Goal: Task Accomplishment & Management: Complete application form

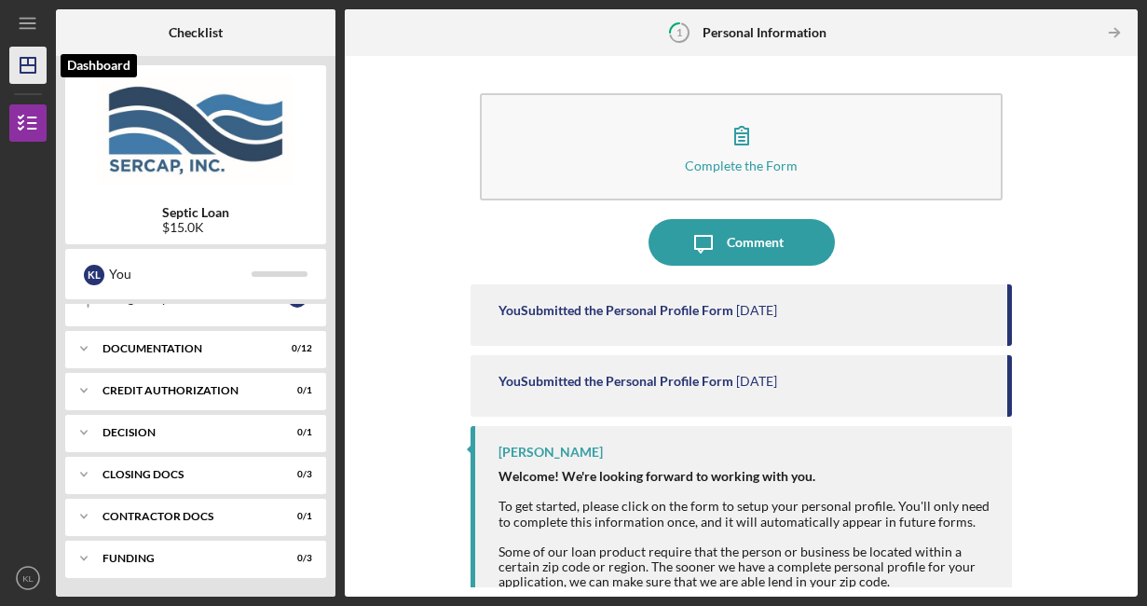
click at [28, 61] on line "button" at bounding box center [28, 61] width 0 height 7
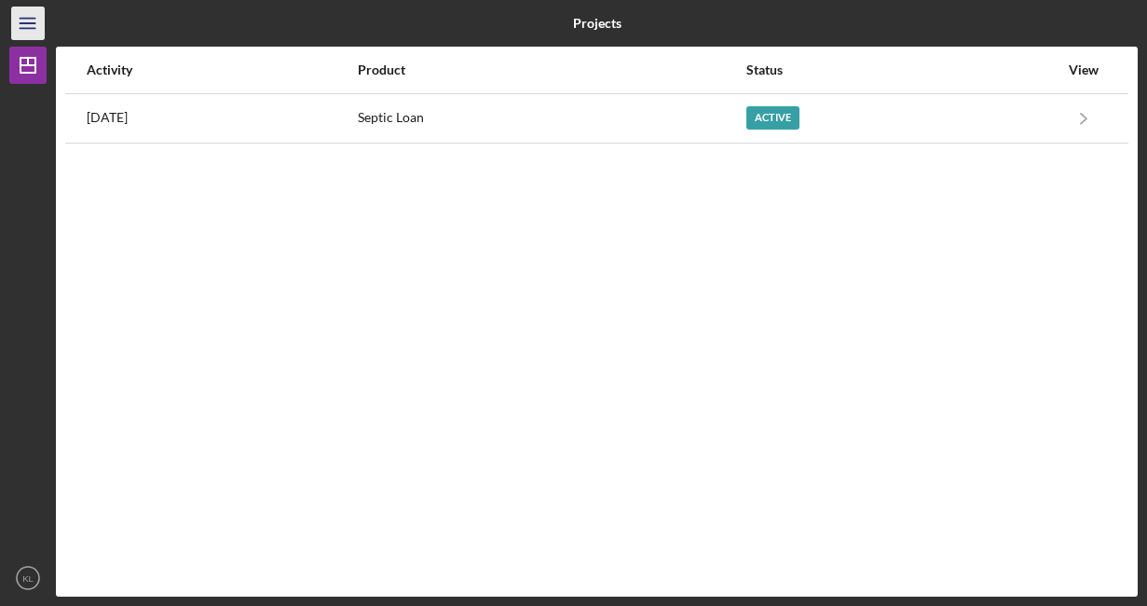
click at [30, 20] on icon "Icon/Menu" at bounding box center [28, 24] width 42 height 42
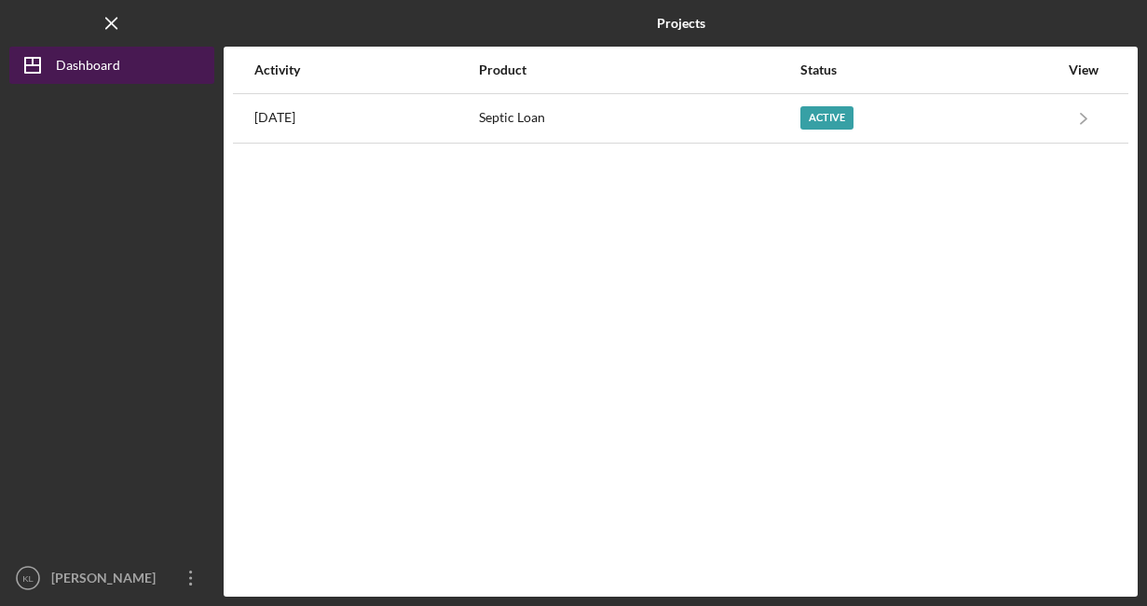
click at [80, 68] on div "Dashboard" at bounding box center [88, 68] width 64 height 42
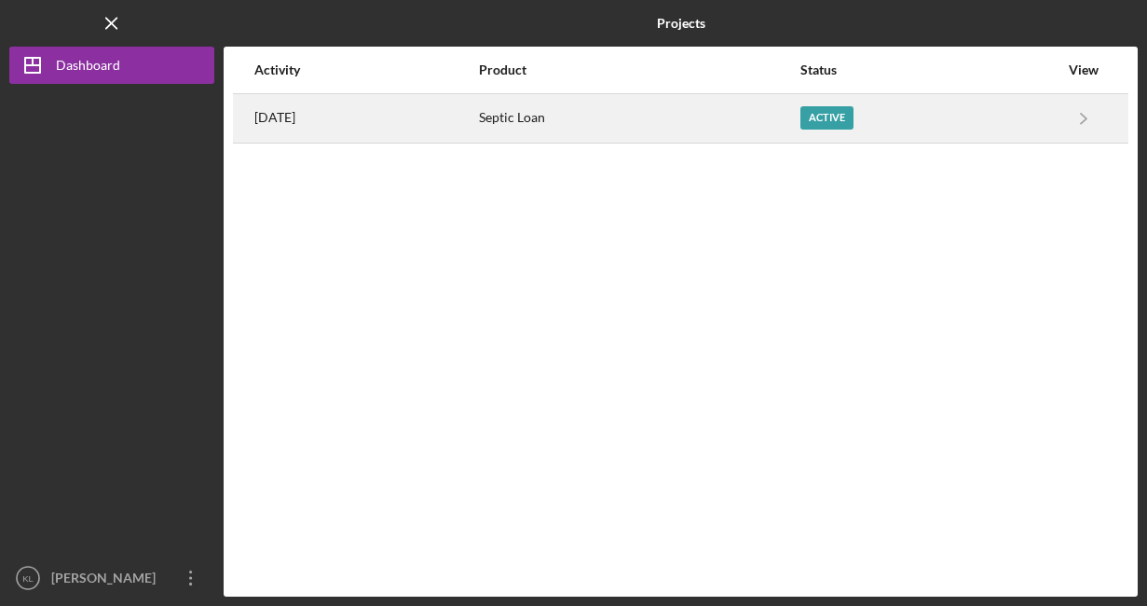
click at [445, 111] on div "[DATE]" at bounding box center [365, 118] width 223 height 47
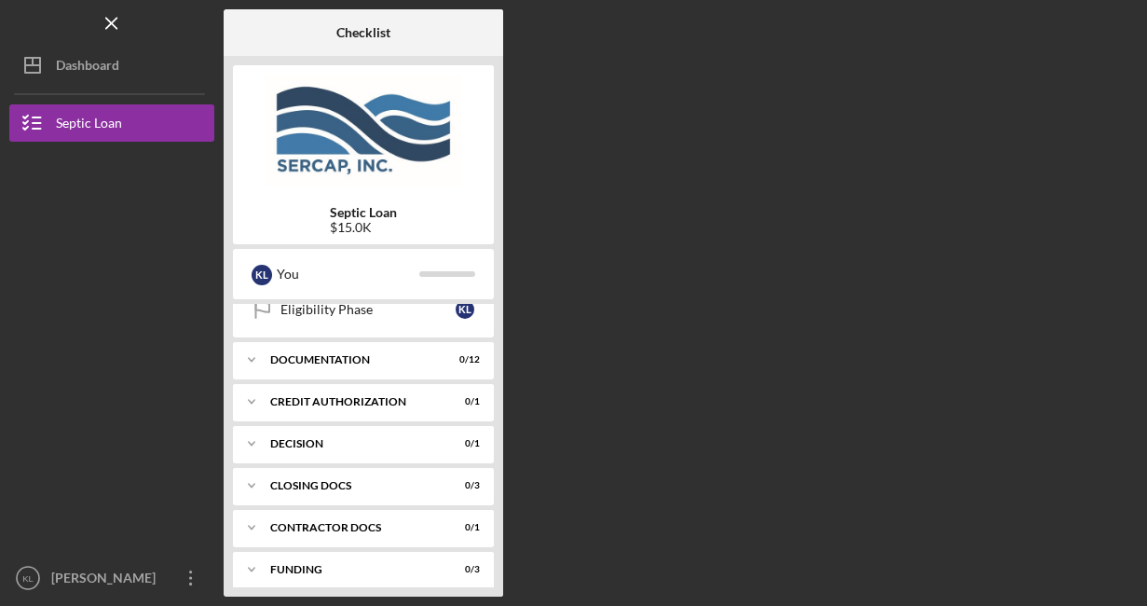
scroll to position [323, 0]
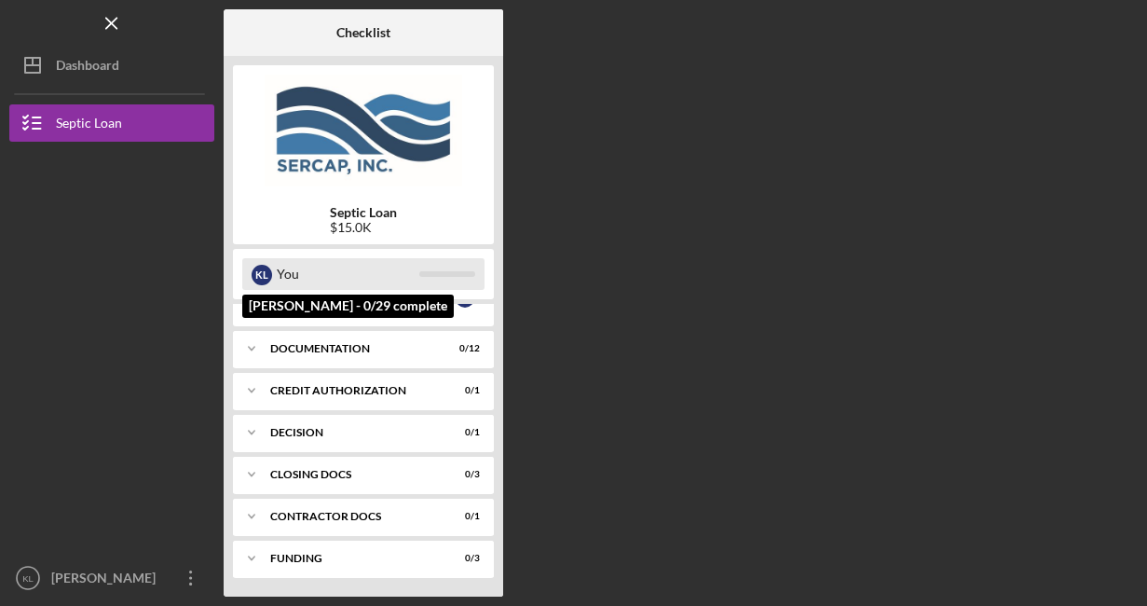
click at [283, 267] on div "You" at bounding box center [348, 274] width 143 height 32
click at [255, 280] on div "K L" at bounding box center [262, 275] width 20 height 20
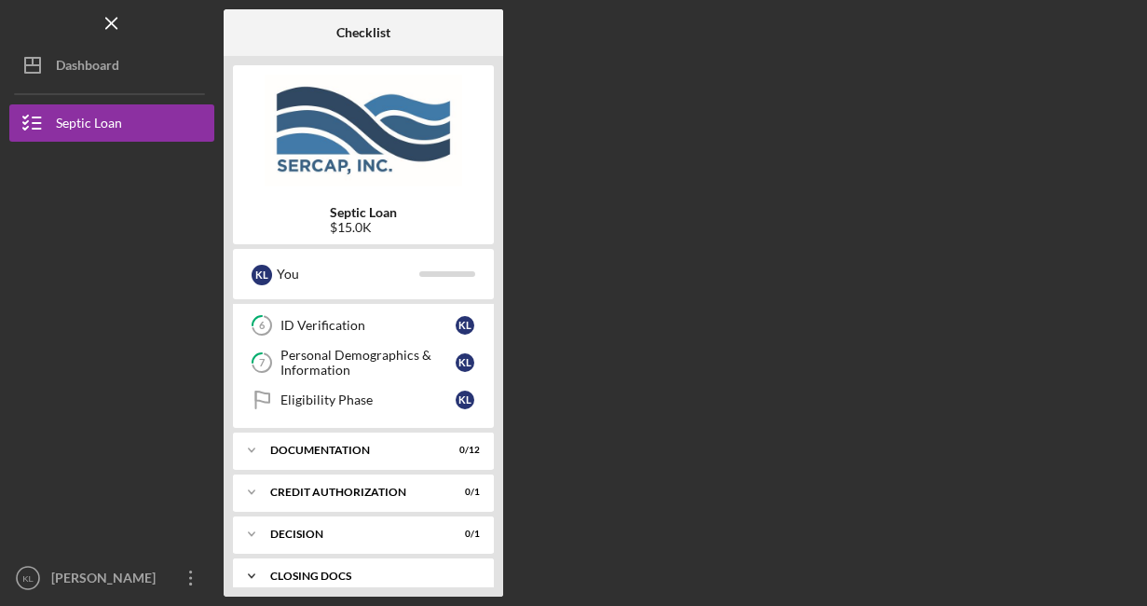
scroll to position [0, 0]
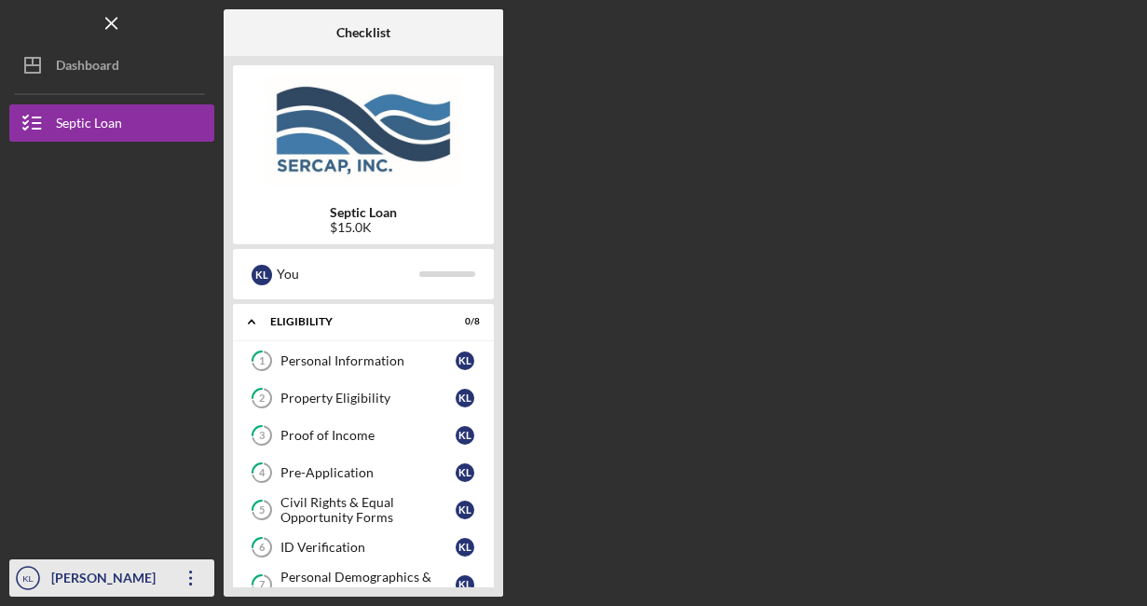
click at [188, 574] on icon "Icon/Overflow" at bounding box center [191, 577] width 47 height 47
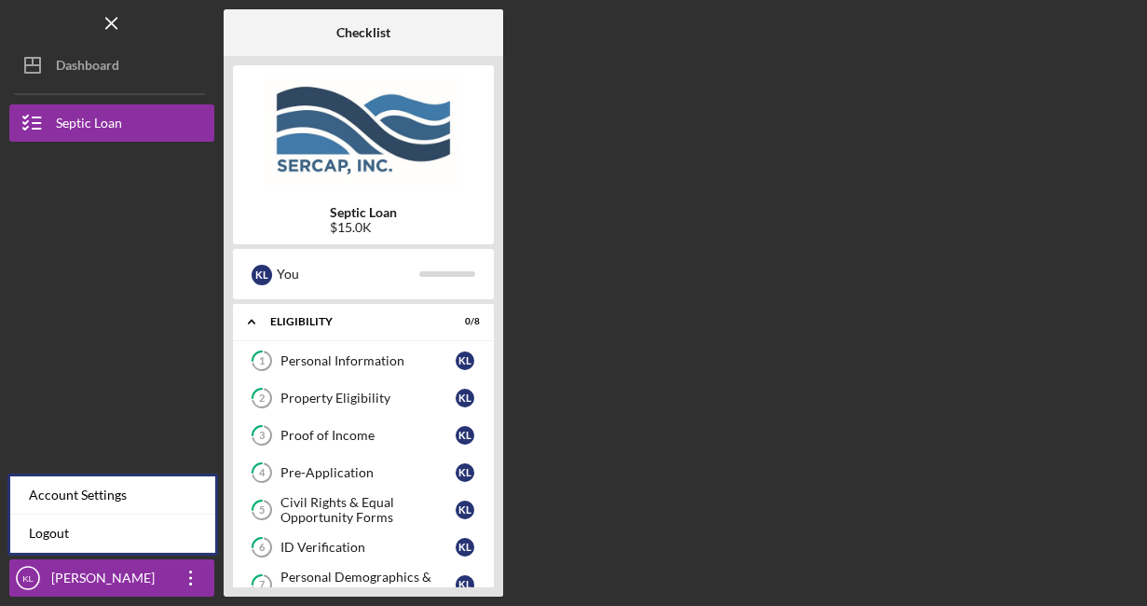
click at [697, 435] on div "Checklist Septic Loan $15.0K K L You Icon/Expander Eligibility 0 / 8 1 Personal…" at bounding box center [681, 302] width 914 height 587
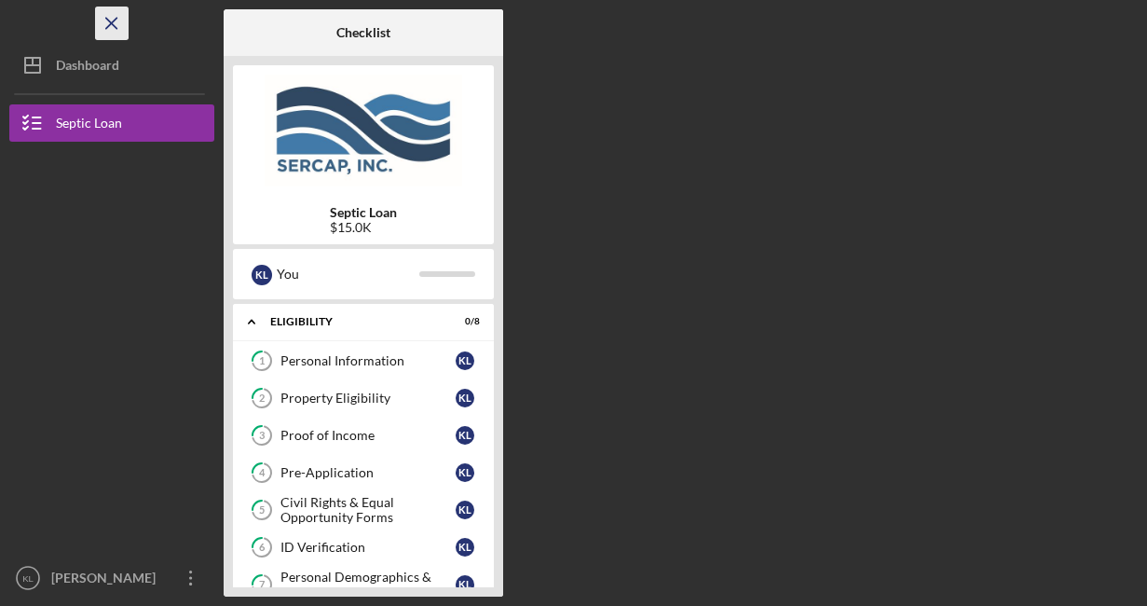
click at [108, 24] on icon "Icon/Menu Close" at bounding box center [112, 24] width 42 height 42
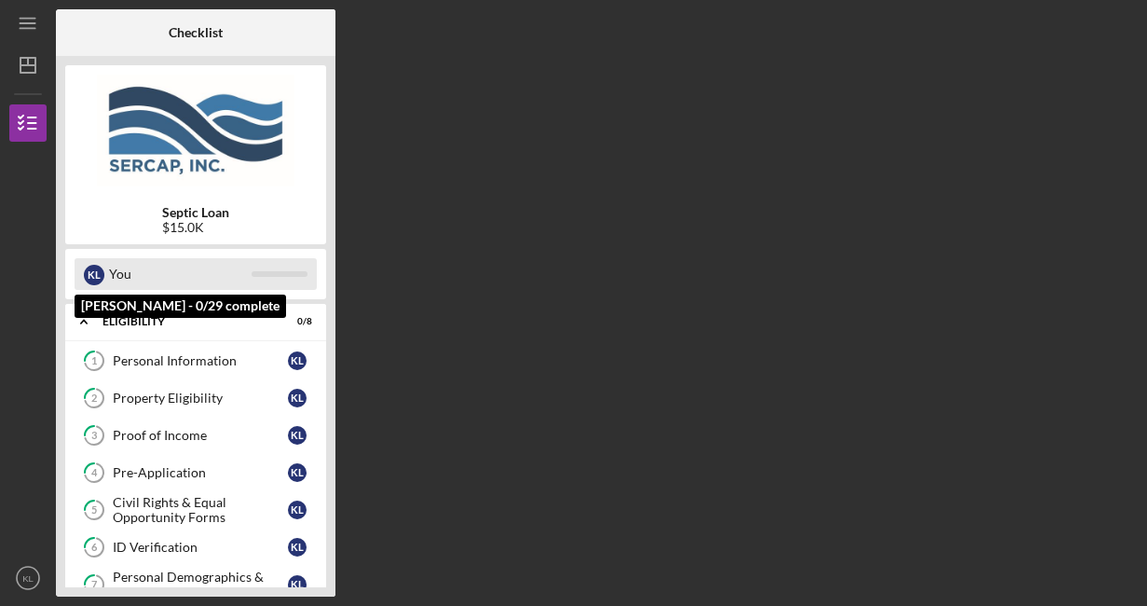
click at [154, 260] on div "You" at bounding box center [180, 274] width 143 height 32
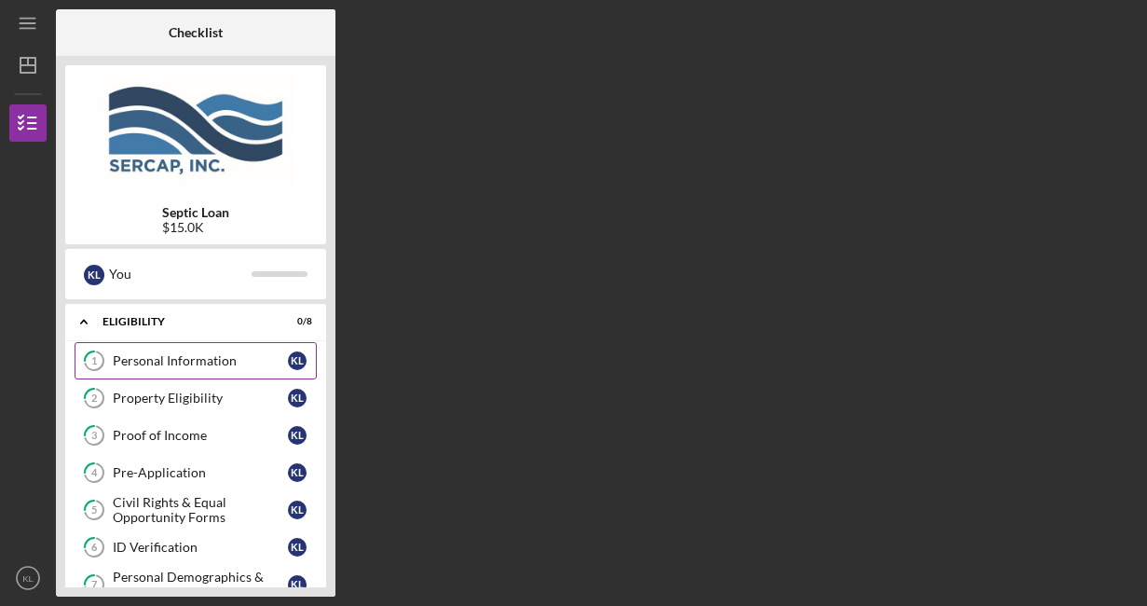
click at [193, 349] on link "1 Personal Information K L" at bounding box center [196, 360] width 242 height 37
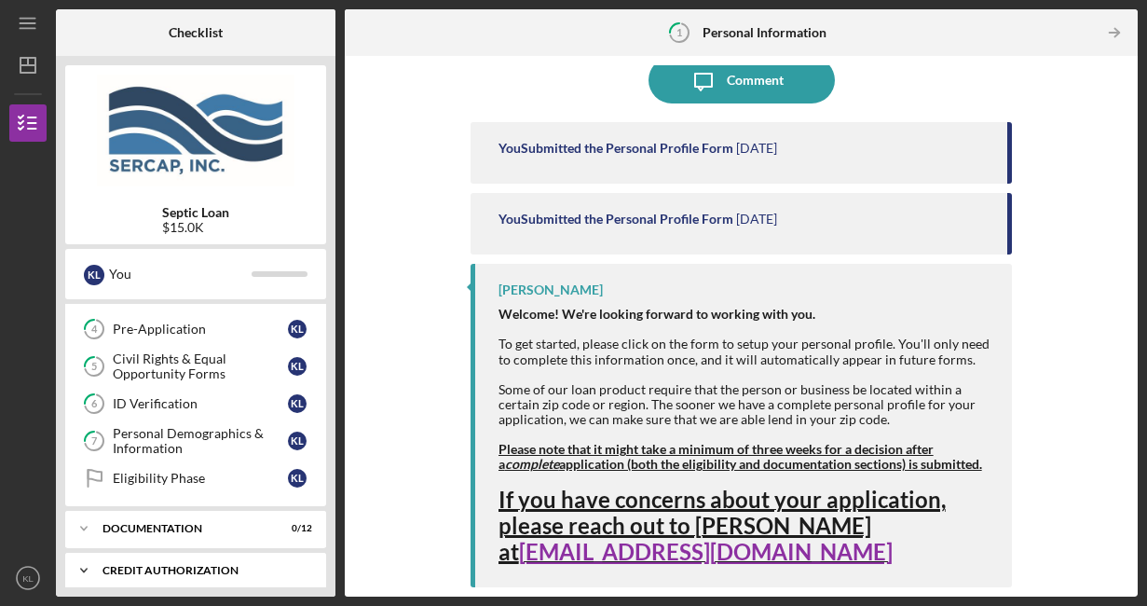
scroll to position [130, 0]
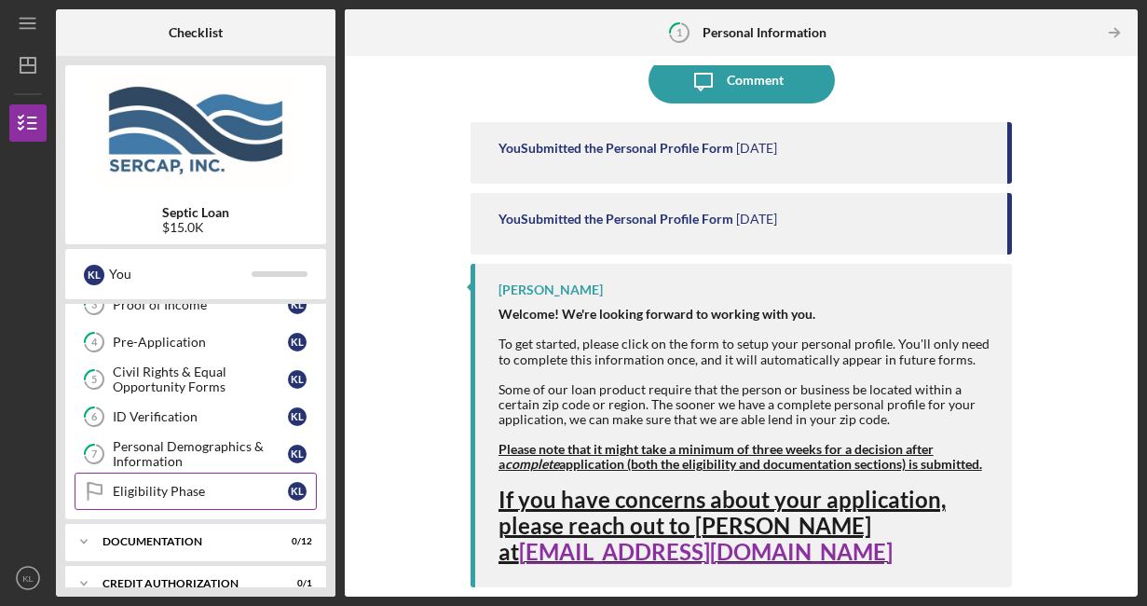
click at [173, 476] on link "Eligibility Phase Eligibility Phase K L" at bounding box center [196, 490] width 242 height 37
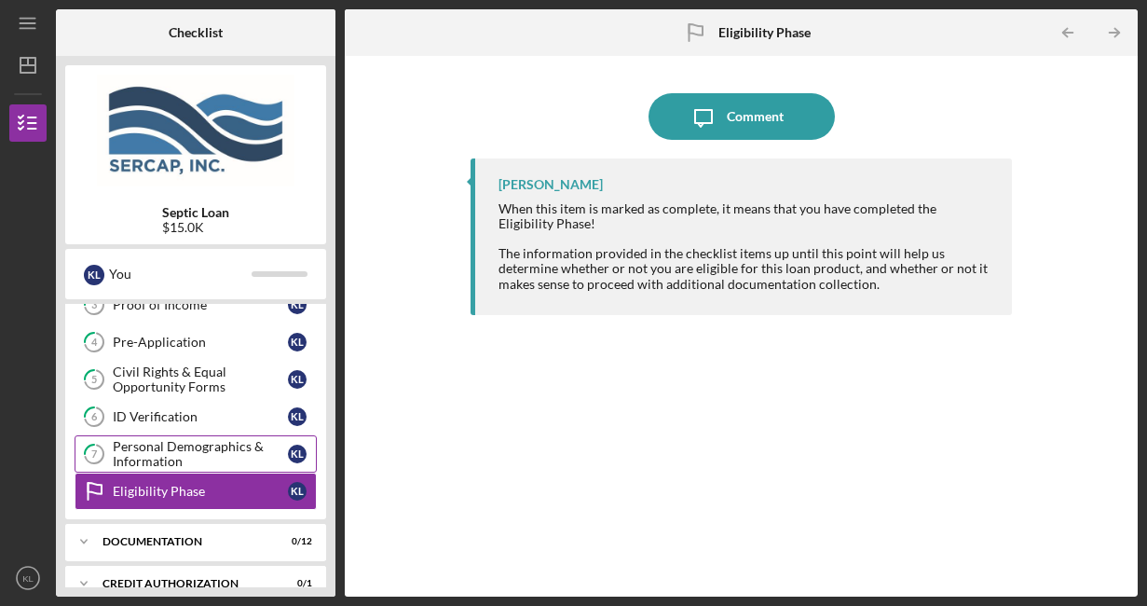
click at [184, 443] on div "Personal Demographics & Information" at bounding box center [200, 454] width 175 height 30
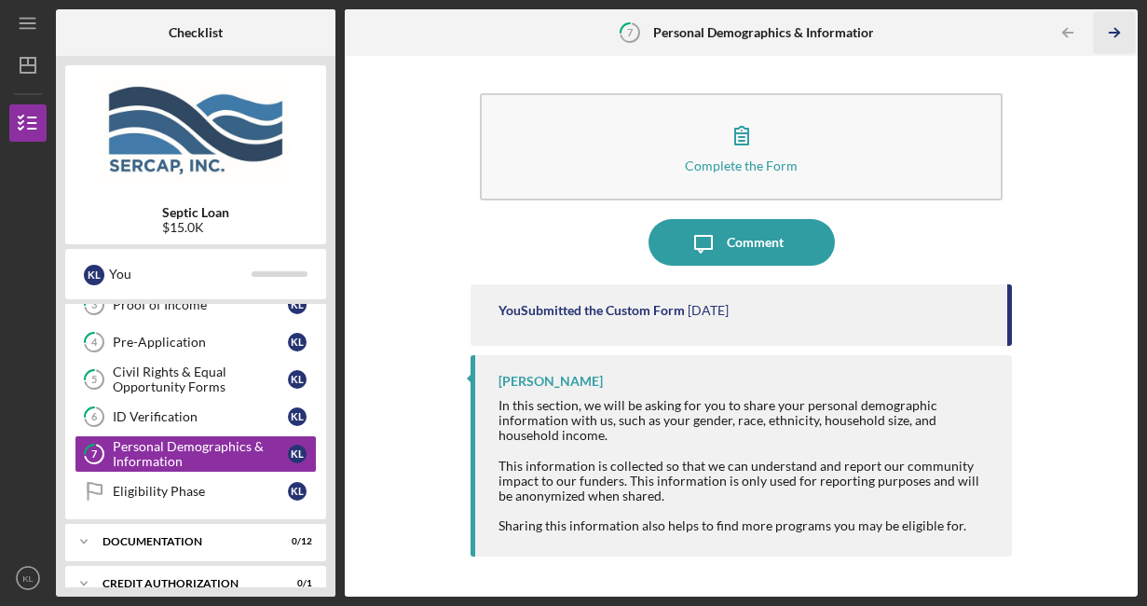
click at [1111, 22] on icon "Icon/Table Pagination Arrow" at bounding box center [1115, 33] width 42 height 42
